Goal: Find contact information: Find contact information

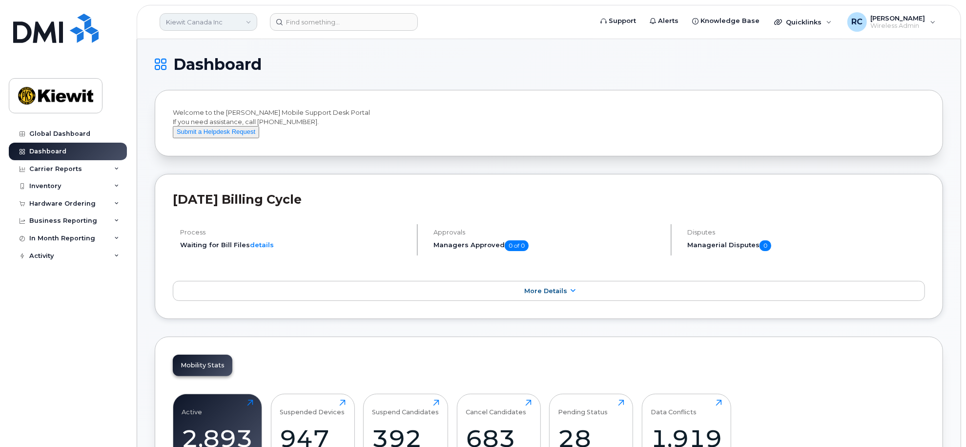
click at [243, 16] on link "Kiewit Canada Inc" at bounding box center [209, 22] width 98 height 18
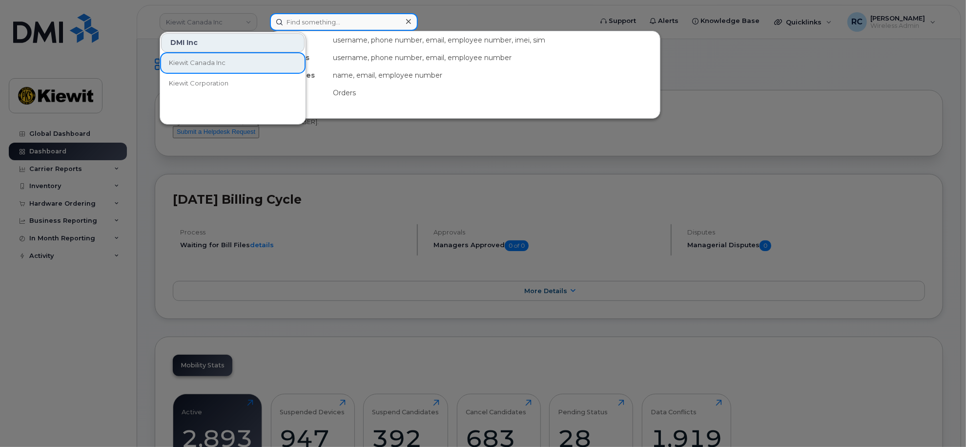
click at [328, 17] on input at bounding box center [344, 22] width 148 height 18
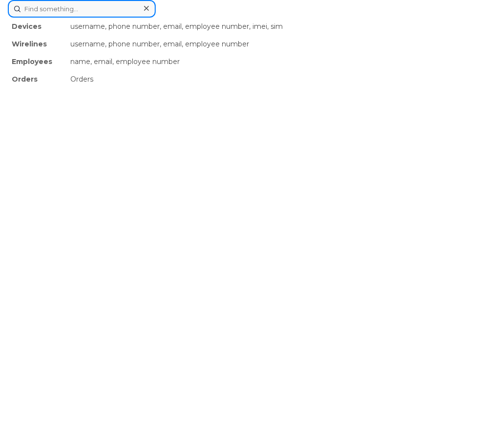
click at [86, 4] on input at bounding box center [82, 9] width 148 height 18
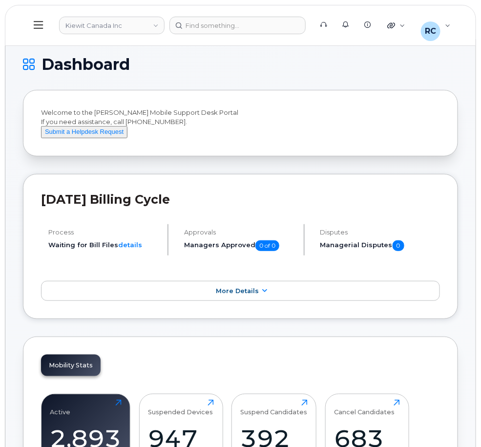
click at [254, 12] on header "[PERSON_NAME] Canada Inc Support Alerts Knowledge Base Quicklinks Suspend / Can…" at bounding box center [240, 25] width 471 height 41
click at [251, 33] on div at bounding box center [237, 26] width 136 height 18
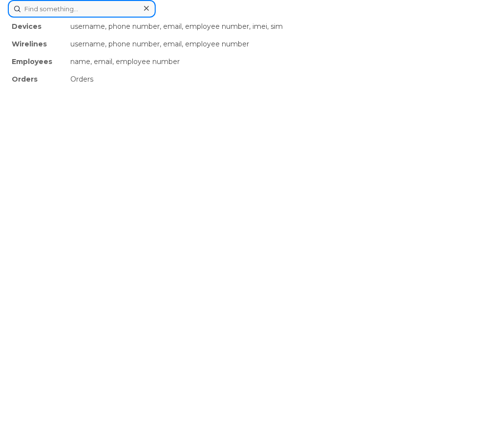
click at [101, 1] on input at bounding box center [82, 9] width 148 height 18
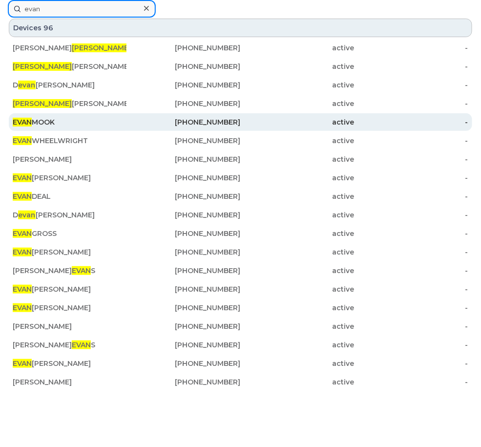
type input "evan"
click at [93, 123] on div "[DEMOGRAPHIC_DATA][PERSON_NAME]" at bounding box center [70, 122] width 114 height 10
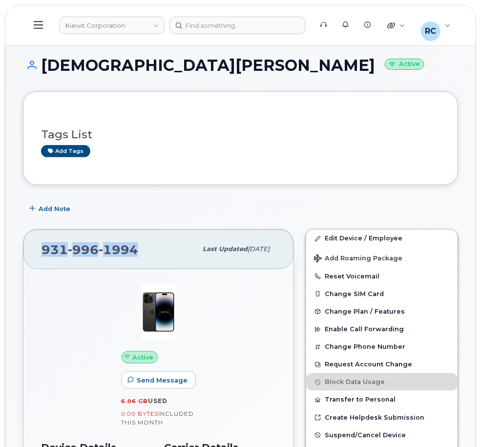
drag, startPoint x: 140, startPoint y: 248, endPoint x: 33, endPoint y: 252, distance: 106.5
click at [33, 252] on div "931 996 1994 Last updated Sep 06, 2025" at bounding box center [158, 248] width 270 height 39
copy span "931 996 1994"
